Goal: Information Seeking & Learning: Find specific fact

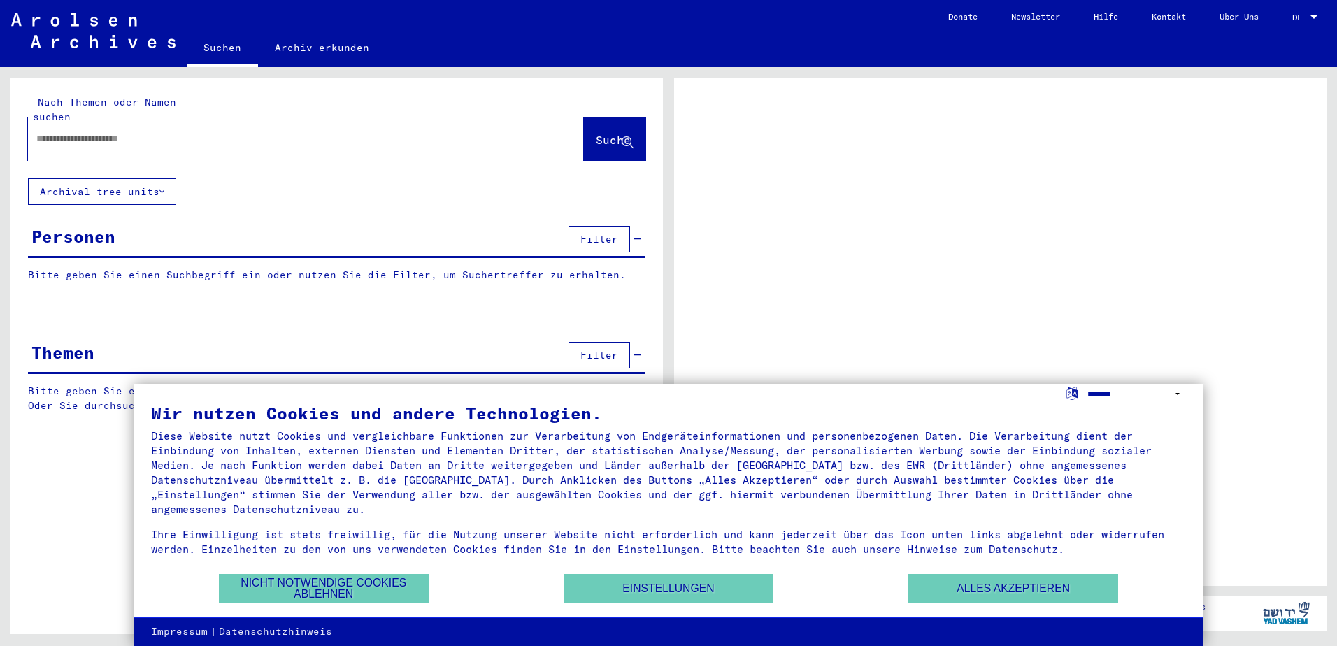
click at [1119, 390] on select "**********" at bounding box center [1136, 394] width 99 height 20
select select "*****"
click at [1087, 384] on select "**********" at bounding box center [1136, 394] width 99 height 20
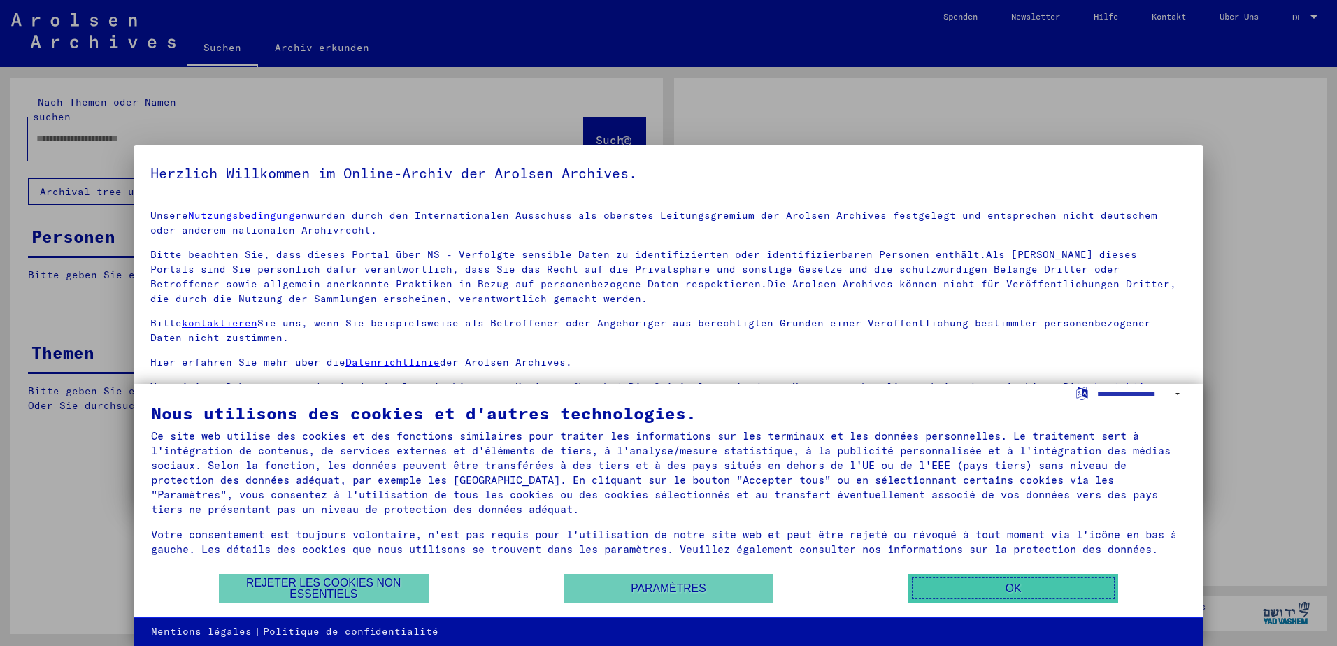
click at [968, 583] on button "OK" at bounding box center [1013, 588] width 210 height 29
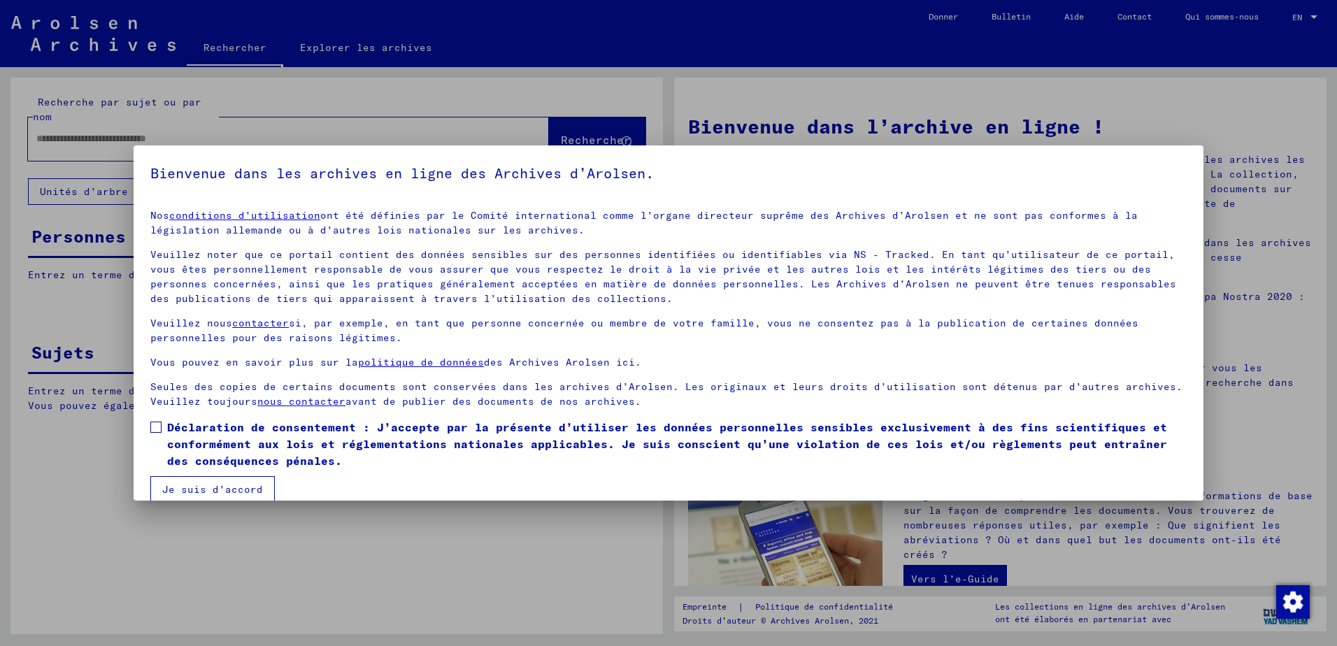
scroll to position [19, 0]
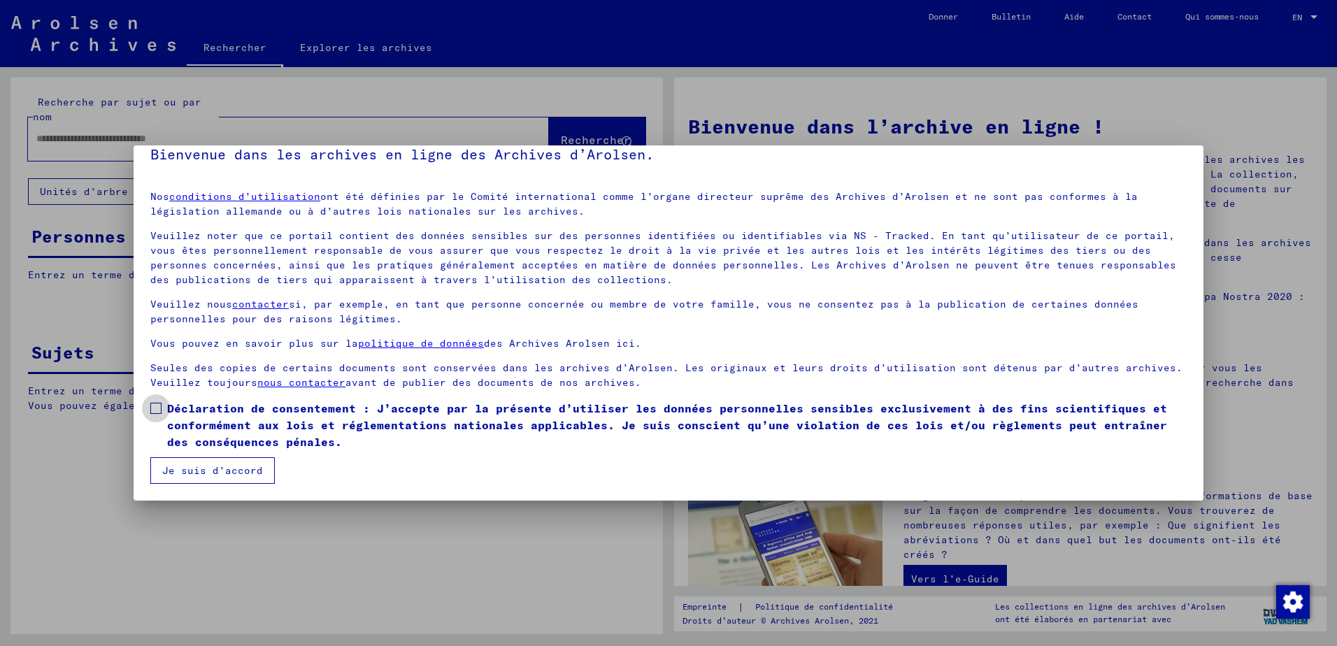
click at [239, 434] on font "Déclaration de consentement : J’accepte par la présente d’utiliser les données …" at bounding box center [667, 425] width 1000 height 48
click at [223, 464] on button "Je suis d’accord" at bounding box center [212, 470] width 124 height 27
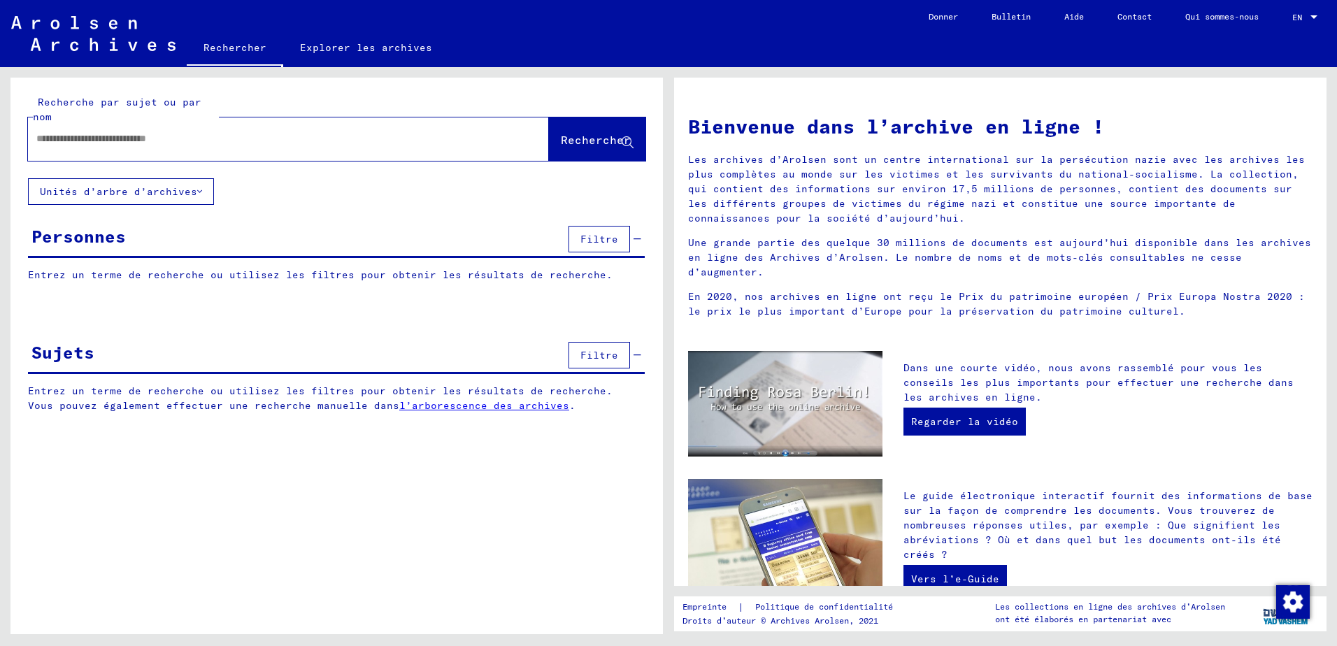
click at [199, 250] on div "Personnes Filtre" at bounding box center [336, 240] width 617 height 36
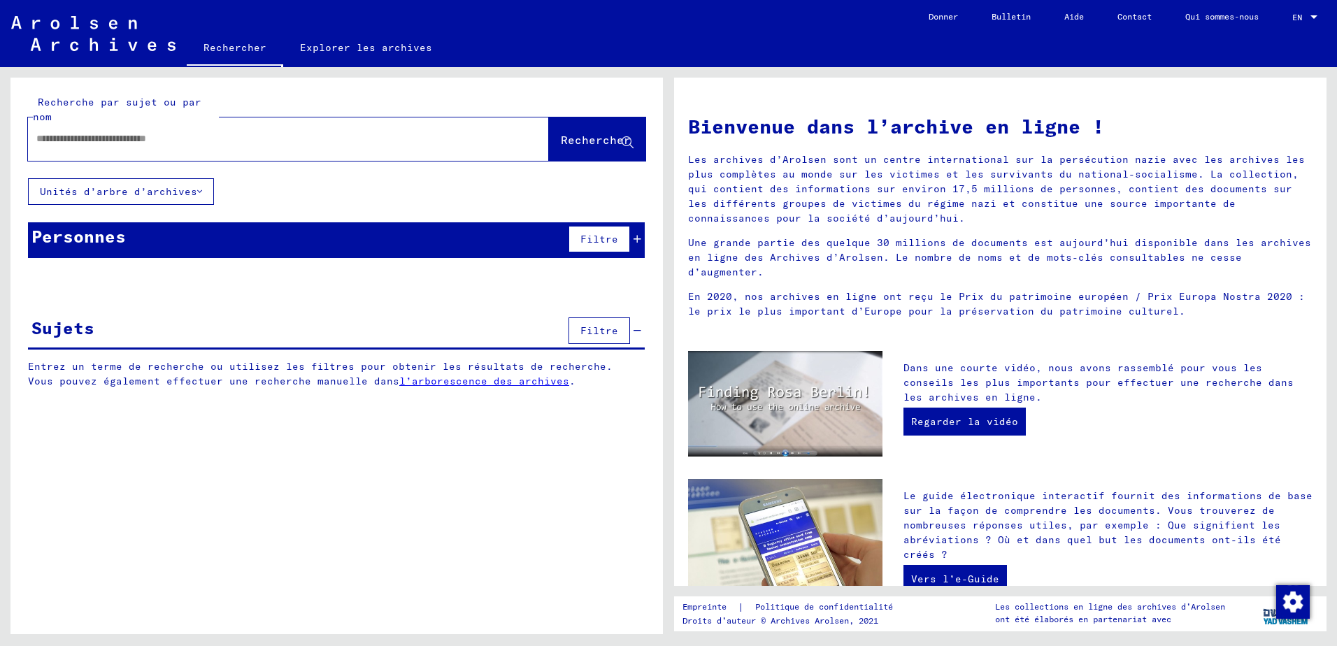
click at [198, 240] on div "Personnes Filtre" at bounding box center [336, 240] width 617 height 36
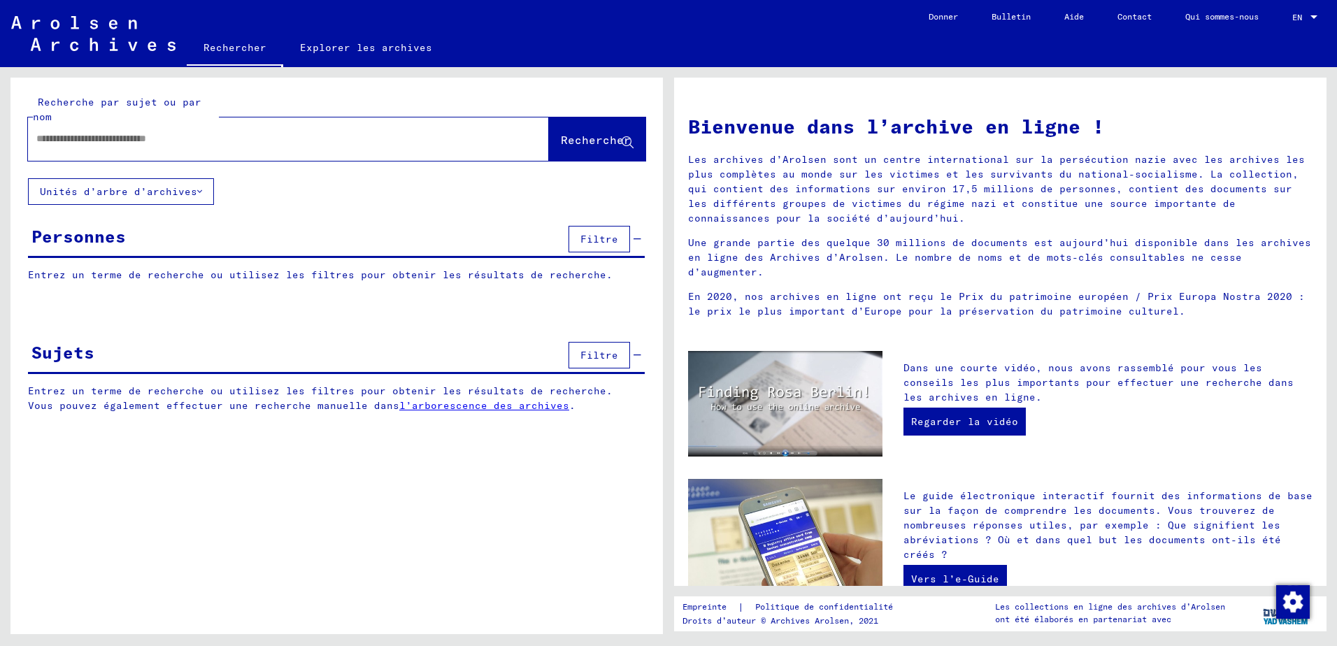
click at [180, 269] on p "Entrez un terme de recherche ou utilisez les filtres pour obtenir les résultats…" at bounding box center [336, 275] width 617 height 15
click at [175, 278] on p "Entrez un terme de recherche ou utilisez les filtres pour obtenir les résultats…" at bounding box center [336, 275] width 617 height 15
click at [201, 143] on input "text" at bounding box center [271, 138] width 470 height 15
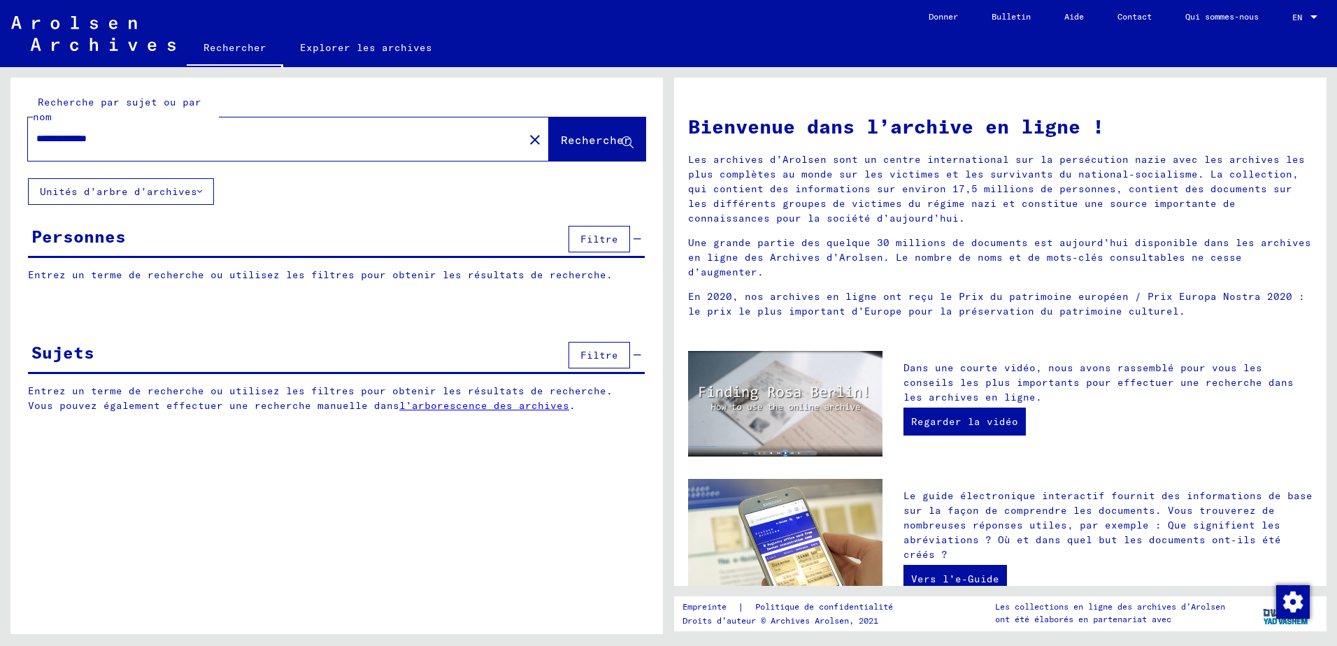
type input "**********"
click at [549, 134] on button "Rechercher" at bounding box center [597, 138] width 96 height 43
click at [601, 138] on span "Rechercher" at bounding box center [596, 140] width 70 height 14
click at [620, 134] on span "Rechercher" at bounding box center [596, 140] width 70 height 14
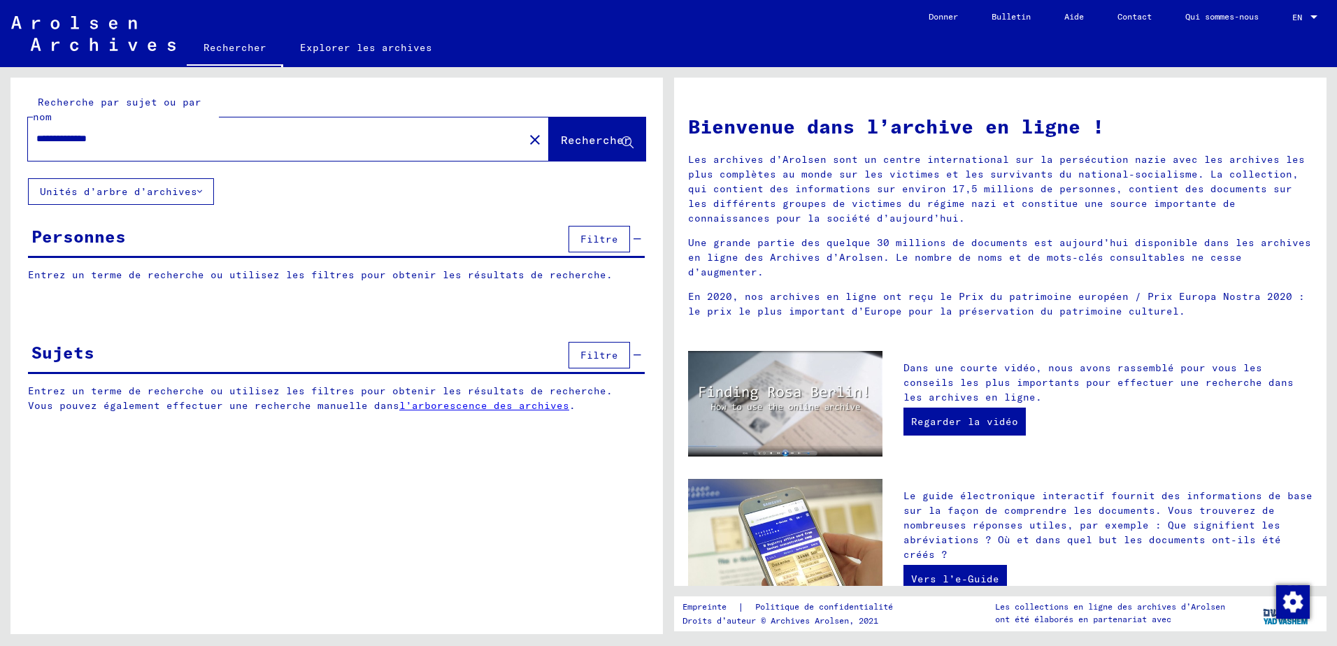
drag, startPoint x: 278, startPoint y: 135, endPoint x: -3, endPoint y: 134, distance: 280.3
click at [0, 134] on html "**********" at bounding box center [668, 323] width 1337 height 646
click at [580, 231] on button "Filtre" at bounding box center [599, 239] width 62 height 27
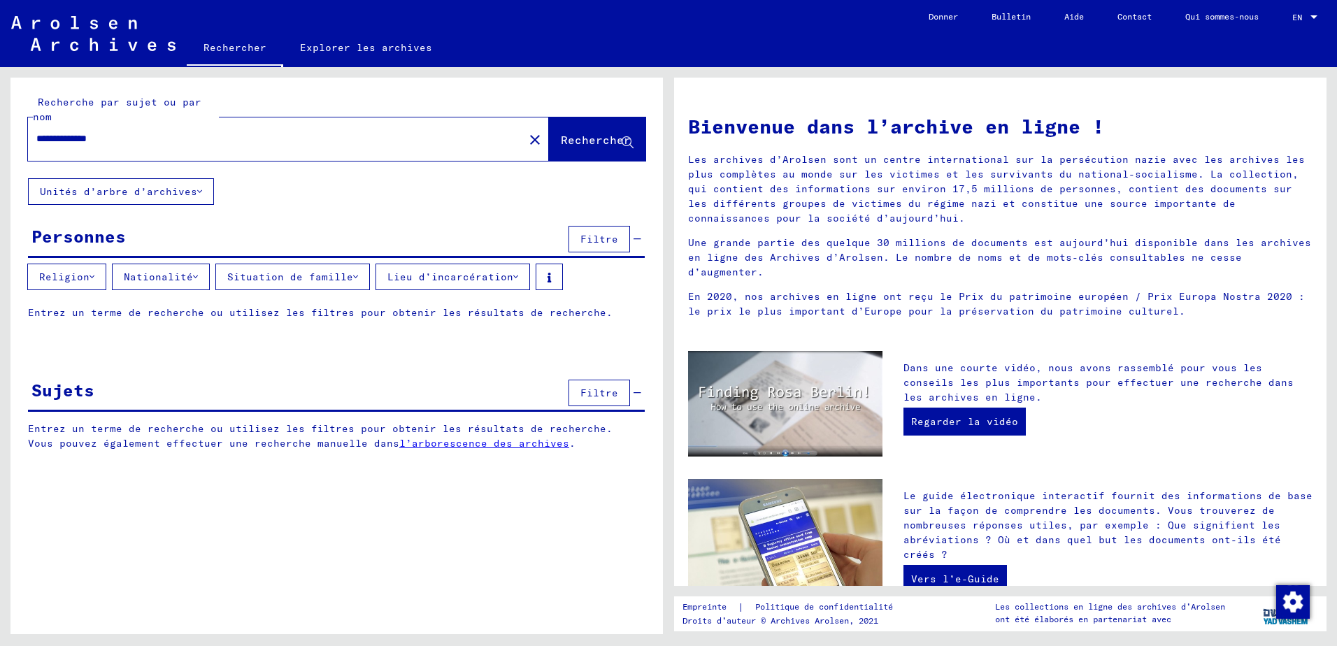
click at [150, 274] on font "Nationalité" at bounding box center [158, 277] width 69 height 13
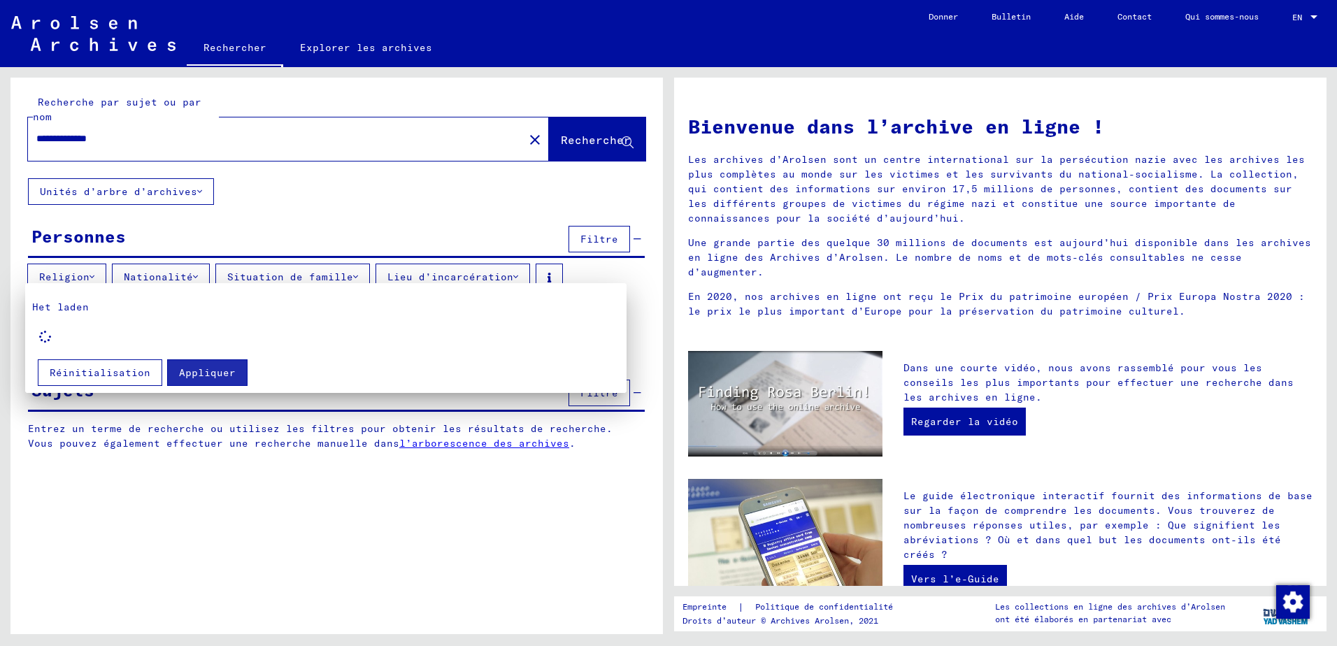
click at [101, 372] on span "Réinitialisation" at bounding box center [100, 372] width 101 height 13
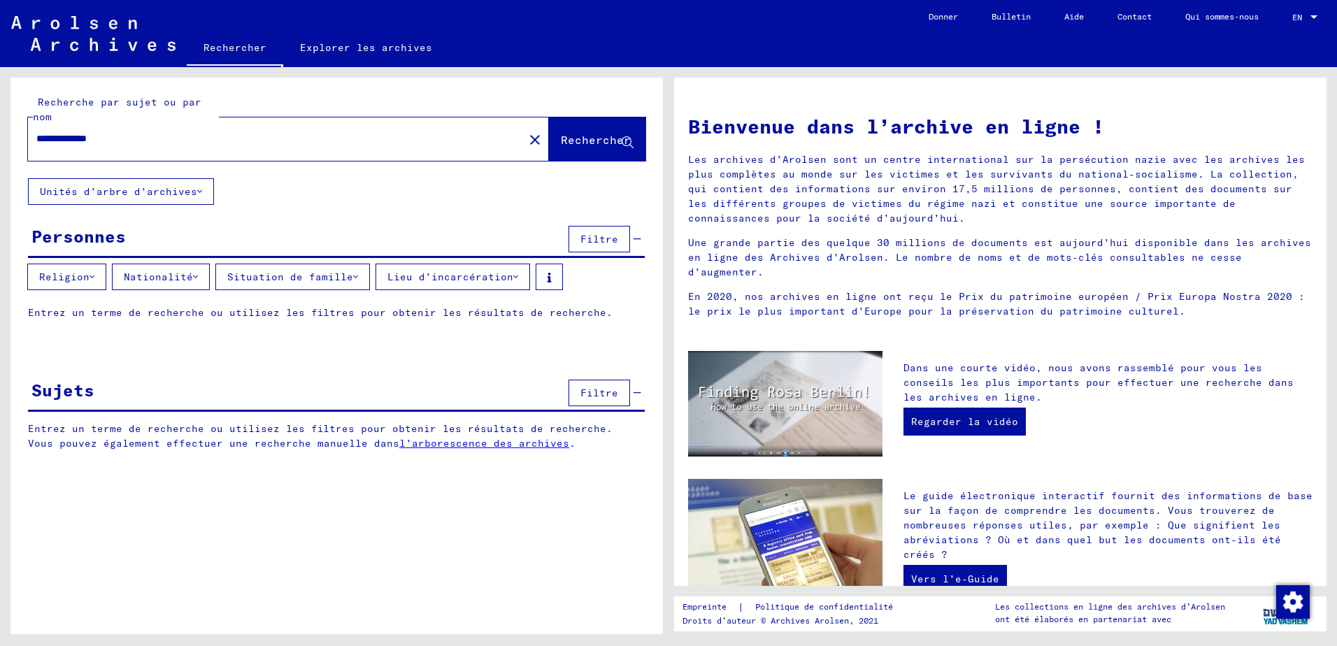
click at [322, 275] on font "Situation de famille" at bounding box center [290, 277] width 126 height 13
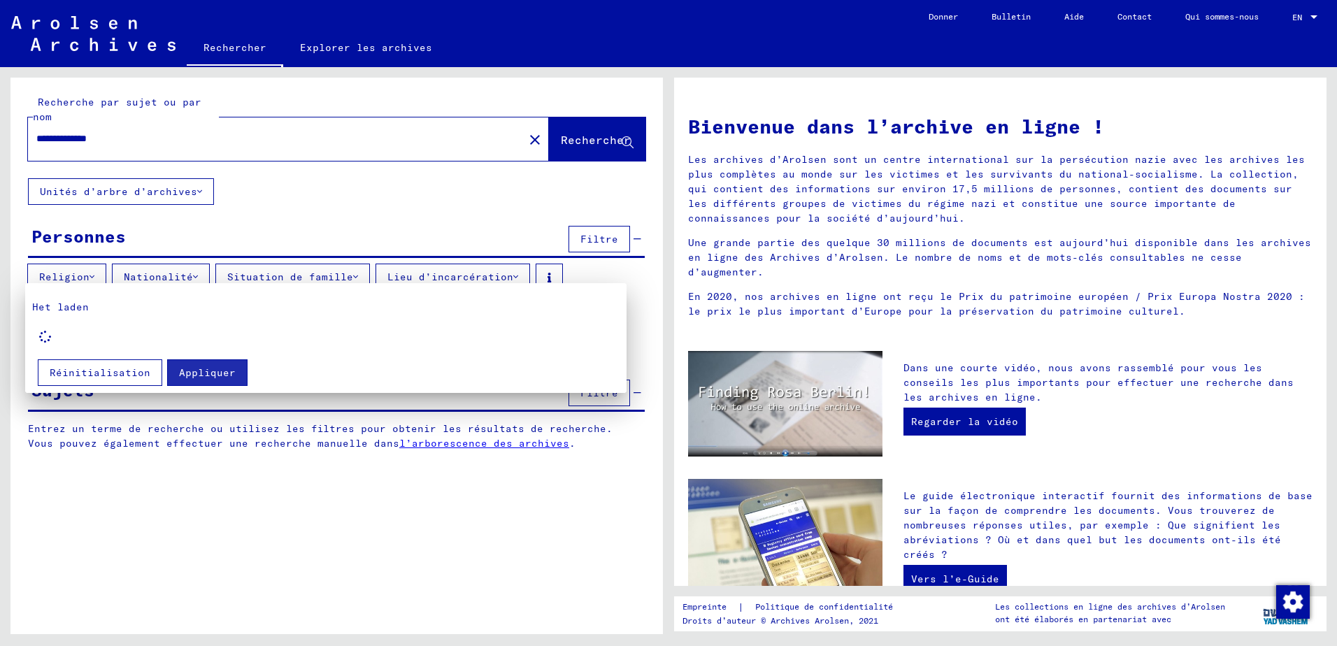
click at [322, 275] on div at bounding box center [668, 323] width 1337 height 646
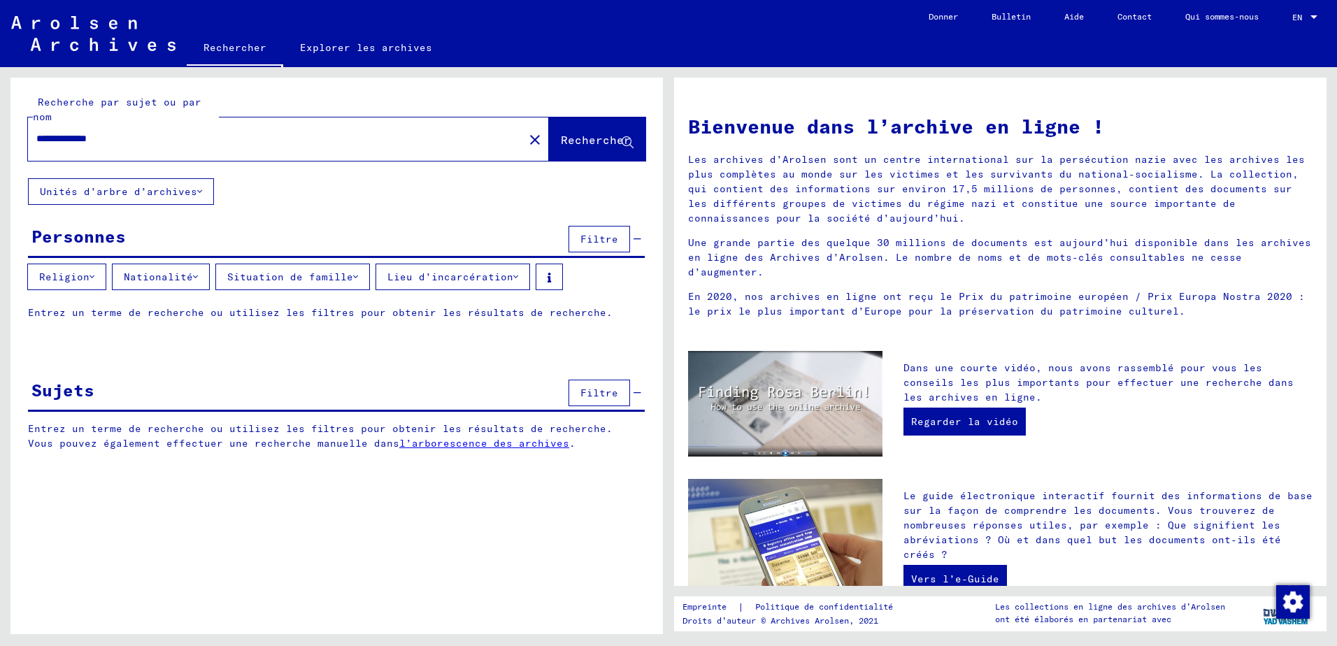
click at [622, 238] on button "Filtre" at bounding box center [599, 239] width 62 height 27
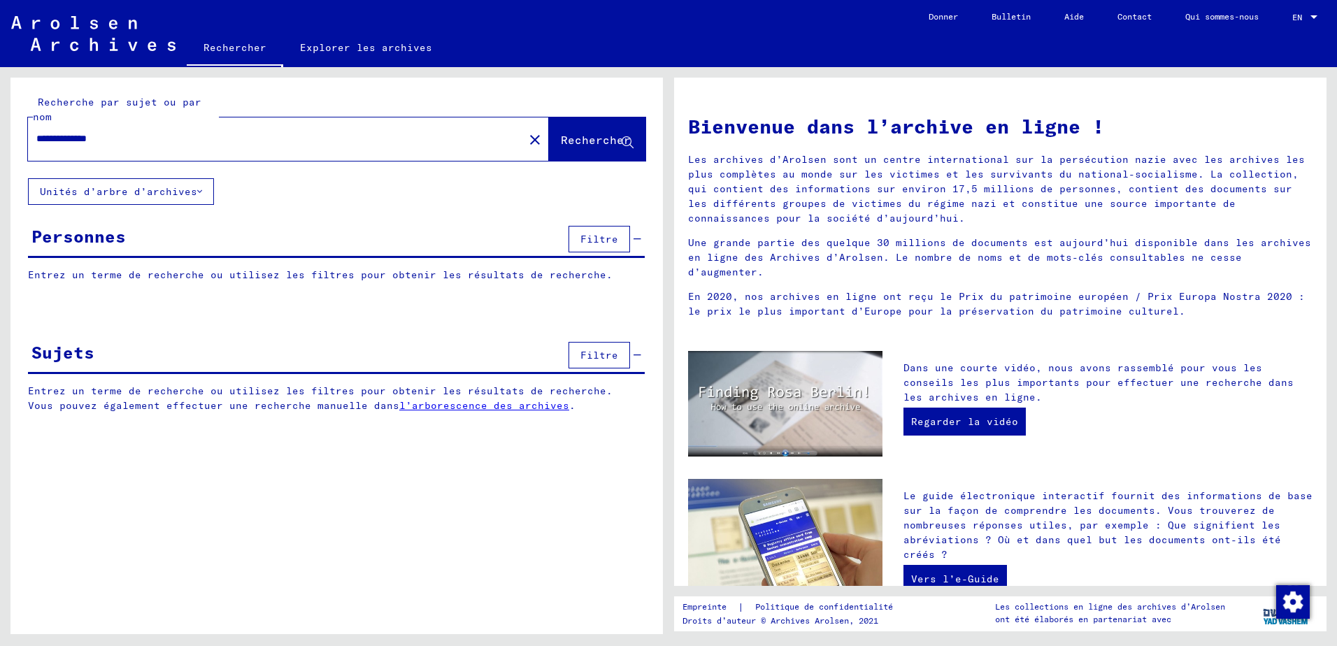
click at [623, 238] on button "Filtre" at bounding box center [599, 239] width 62 height 27
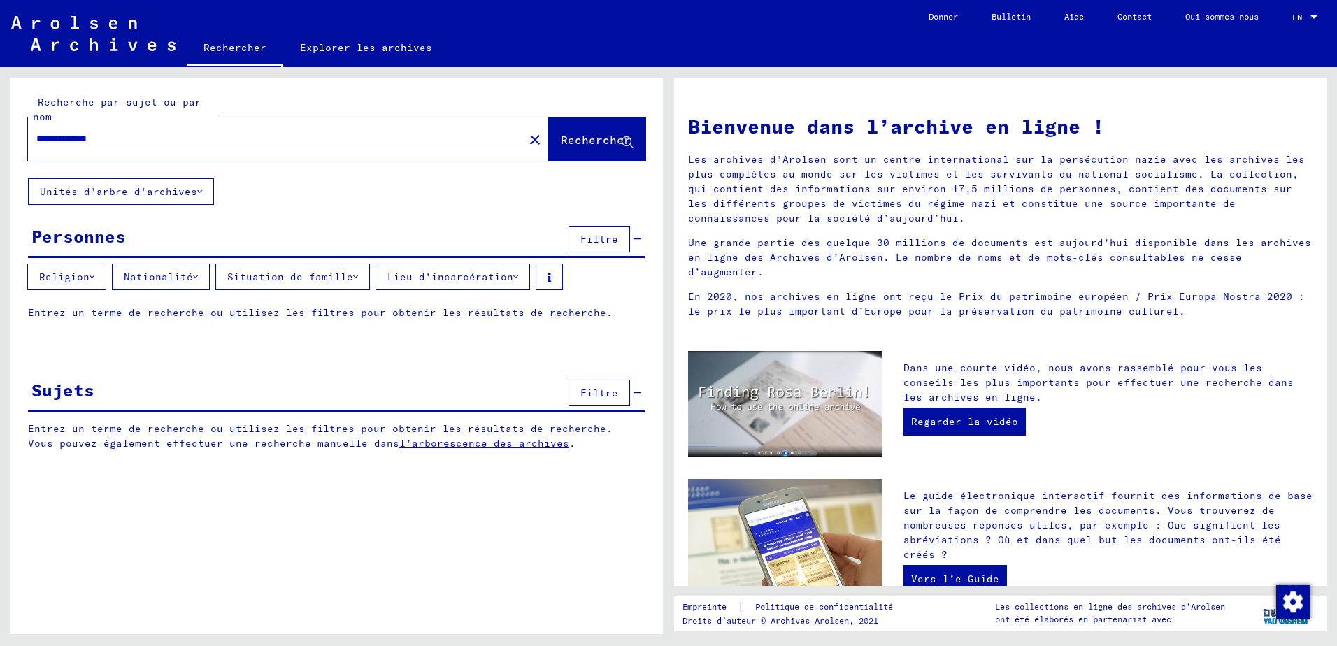
click at [583, 158] on button "Rechercher" at bounding box center [597, 138] width 96 height 43
drag, startPoint x: 100, startPoint y: 219, endPoint x: 111, endPoint y: 217, distance: 11.4
click at [103, 219] on div "**********" at bounding box center [336, 275] width 652 height 394
click at [117, 202] on button "Unités d’arbre d’archives" at bounding box center [121, 191] width 186 height 27
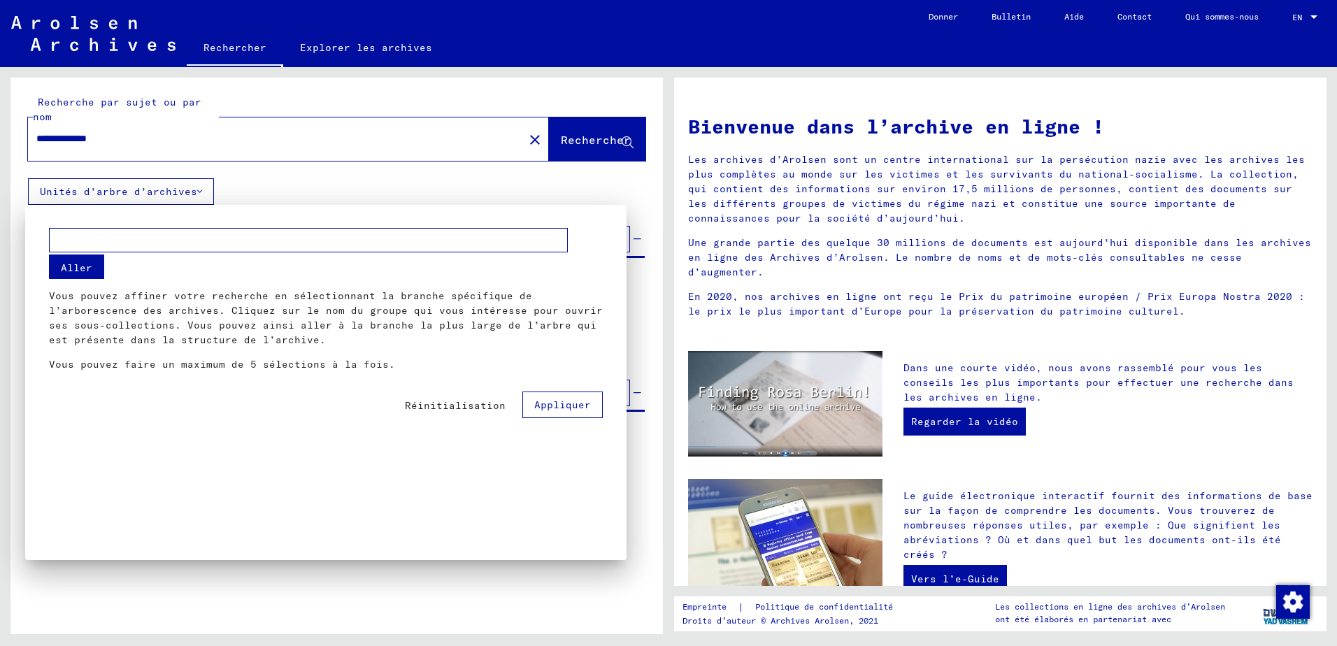
click at [137, 319] on p "Vous pouvez affiner votre recherche en sélectionnant la branche spécifique de l…" at bounding box center [326, 318] width 554 height 59
click at [56, 270] on button "Aller" at bounding box center [76, 266] width 55 height 24
click at [115, 263] on div "Aller Vous pouvez affiner votre recherche en sélectionnant la branche spécifiqu…" at bounding box center [326, 301] width 554 height 144
click at [275, 306] on div "Aller Vous pouvez affiner votre recherche en sélectionnant la branche spécifiqu…" at bounding box center [326, 301] width 554 height 144
drag, startPoint x: 276, startPoint y: 307, endPoint x: 431, endPoint y: 354, distance: 161.4
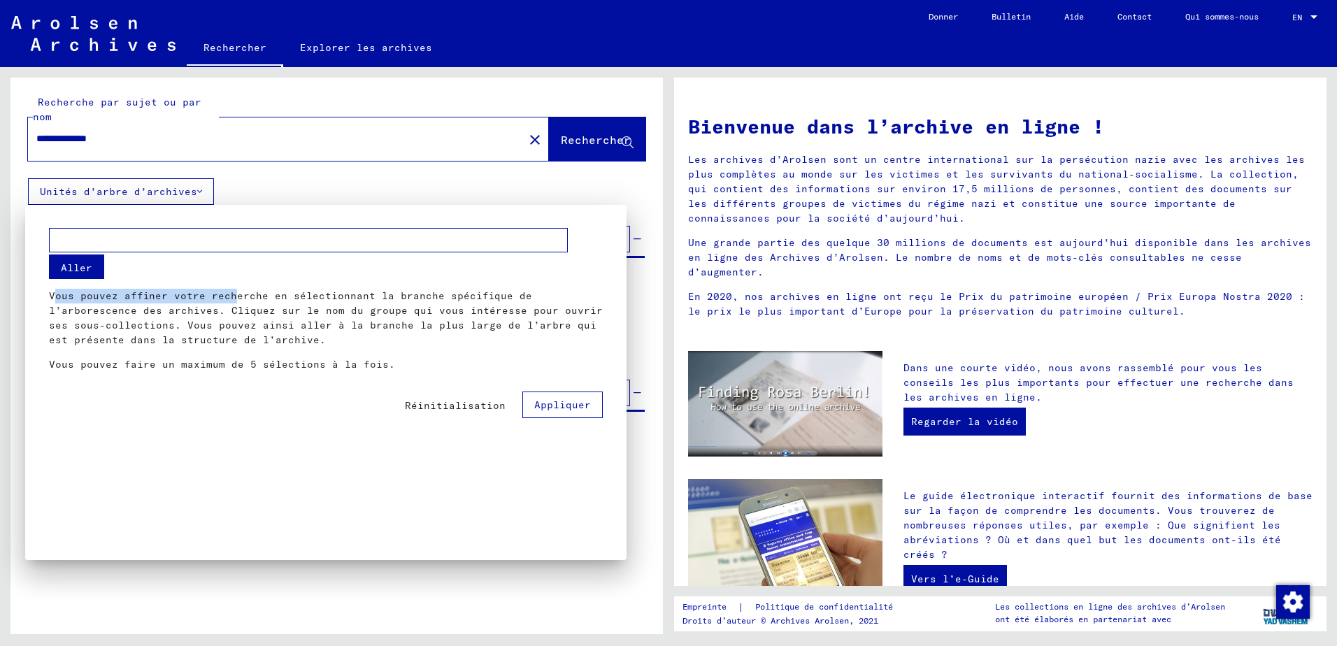
click at [431, 354] on div "Aller Vous pouvez affiner votre recherche en sélectionnant la branche spécifiqu…" at bounding box center [326, 301] width 554 height 144
click at [528, 396] on button "Appliquer" at bounding box center [562, 404] width 80 height 27
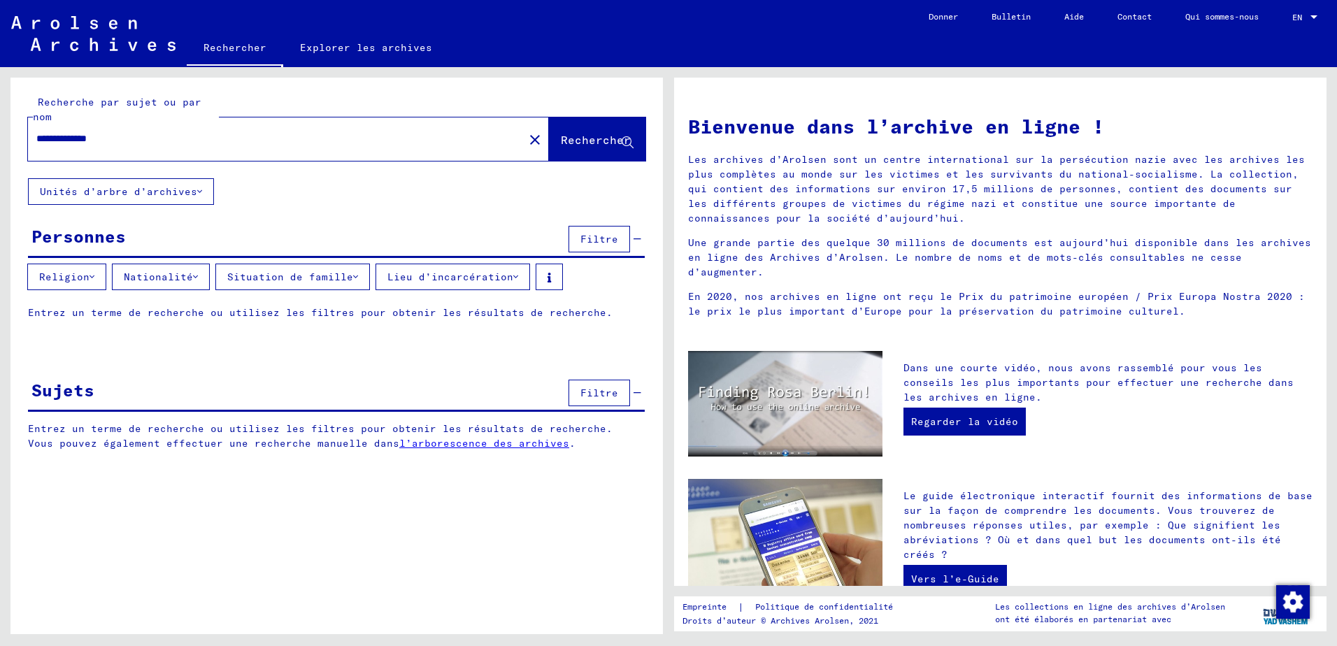
click at [528, 396] on div "Sujets Filtre" at bounding box center [336, 394] width 617 height 36
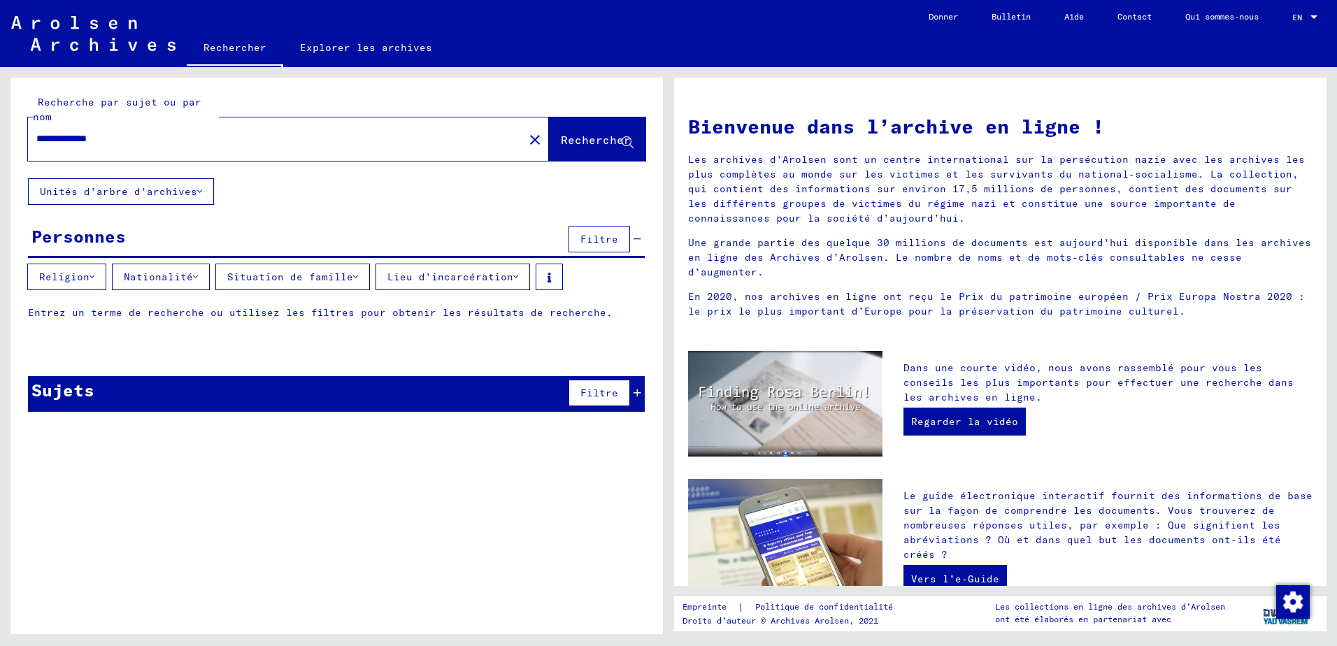
click at [479, 319] on p "Entrez un terme de recherche ou utilisez les filtres pour obtenir les résultats…" at bounding box center [336, 312] width 617 height 15
drag, startPoint x: 451, startPoint y: 373, endPoint x: 496, endPoint y: 395, distance: 50.3
click at [459, 381] on div "**********" at bounding box center [336, 255] width 652 height 355
click at [502, 395] on div "Sujets Filtre" at bounding box center [336, 394] width 617 height 36
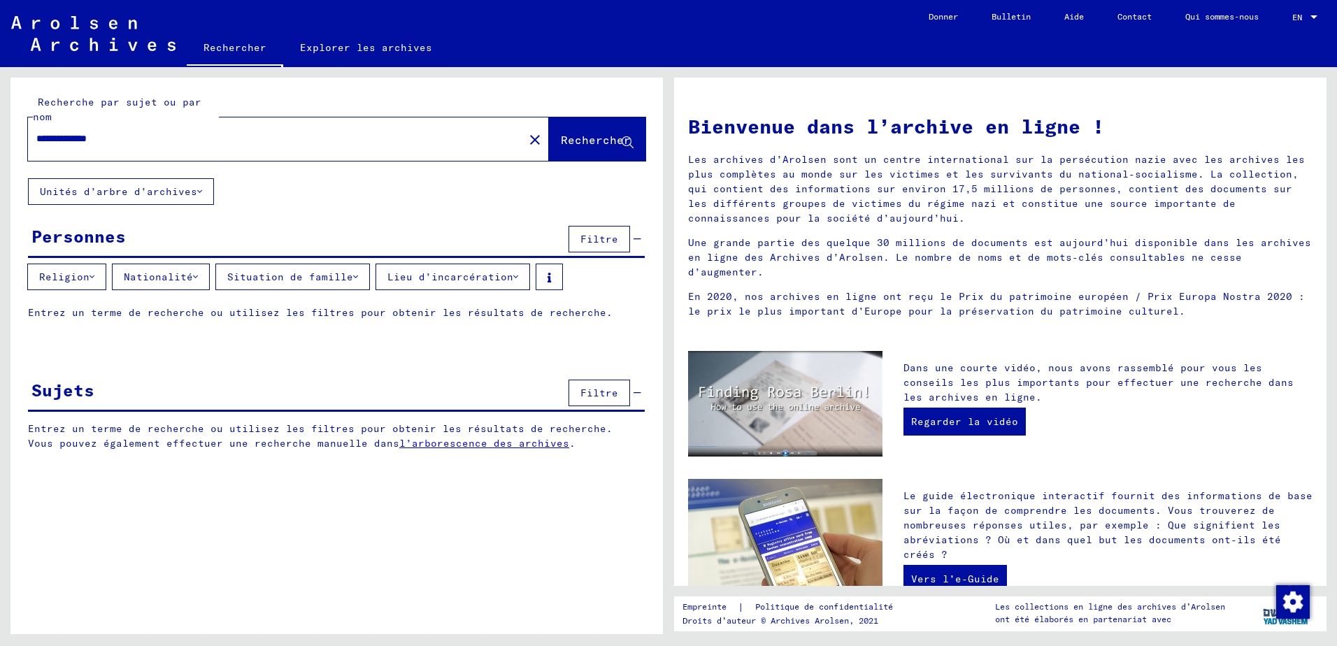
click at [477, 434] on p "Entrez un terme de recherche ou utilisez les filtres pour obtenir les résultats…" at bounding box center [336, 436] width 617 height 29
click at [588, 402] on button "Filtre" at bounding box center [599, 393] width 62 height 27
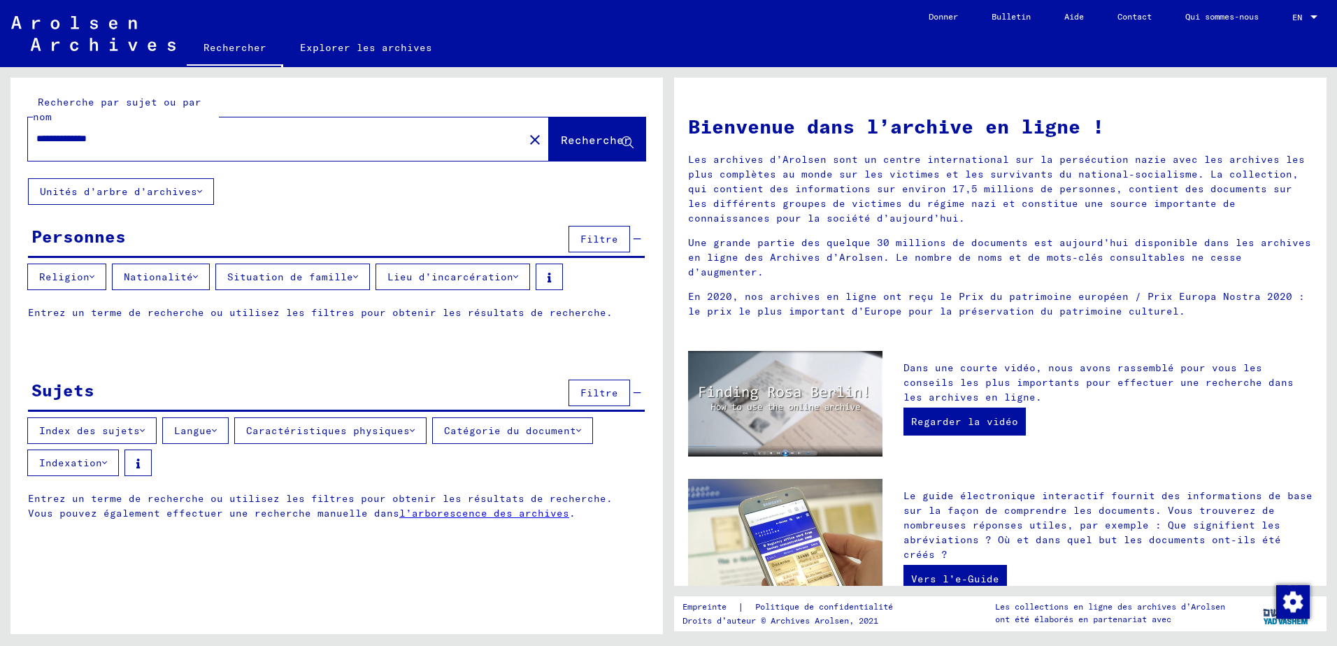
click at [128, 430] on font "Index des sujets" at bounding box center [89, 430] width 101 height 13
